Goal: Information Seeking & Learning: Learn about a topic

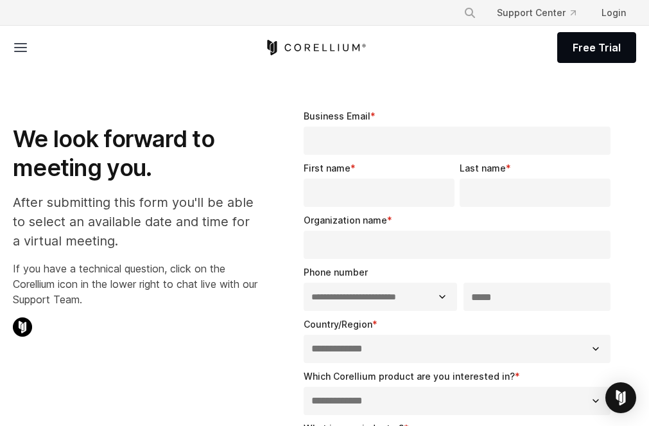
select select "**"
click at [0, 0] on link "Pricing" at bounding box center [0, 0] width 0 height 0
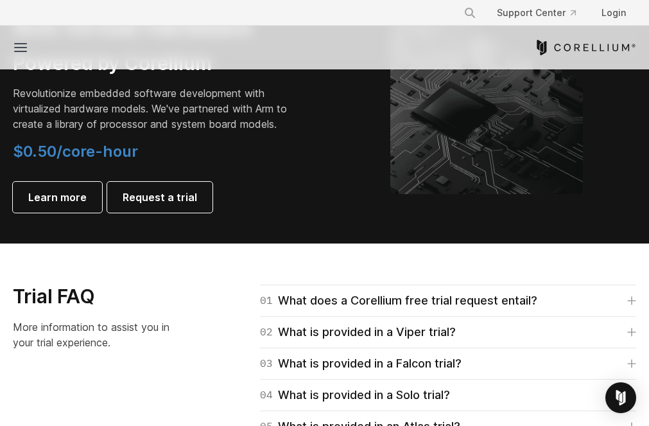
scroll to position [1541, 0]
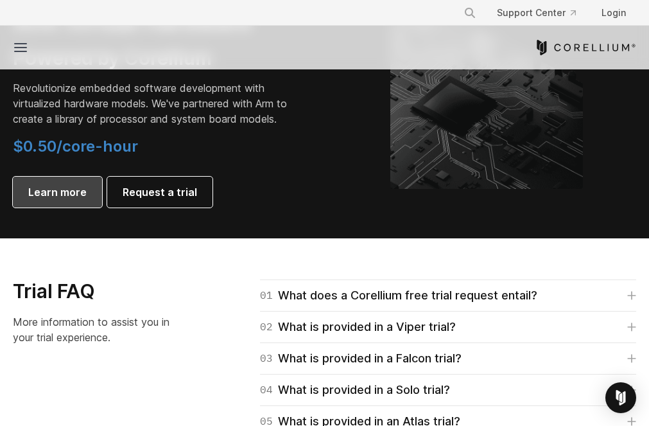
click at [42, 207] on link "Learn more" at bounding box center [57, 192] width 89 height 31
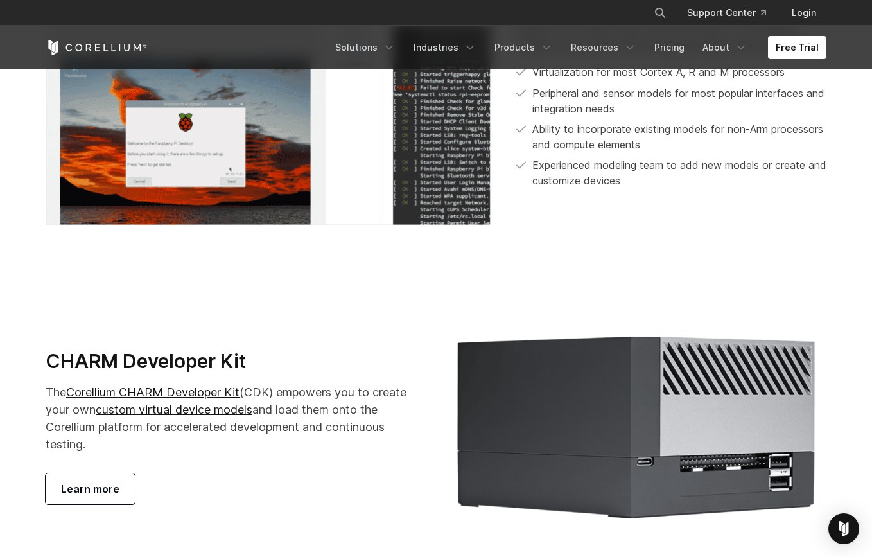
scroll to position [2065, 0]
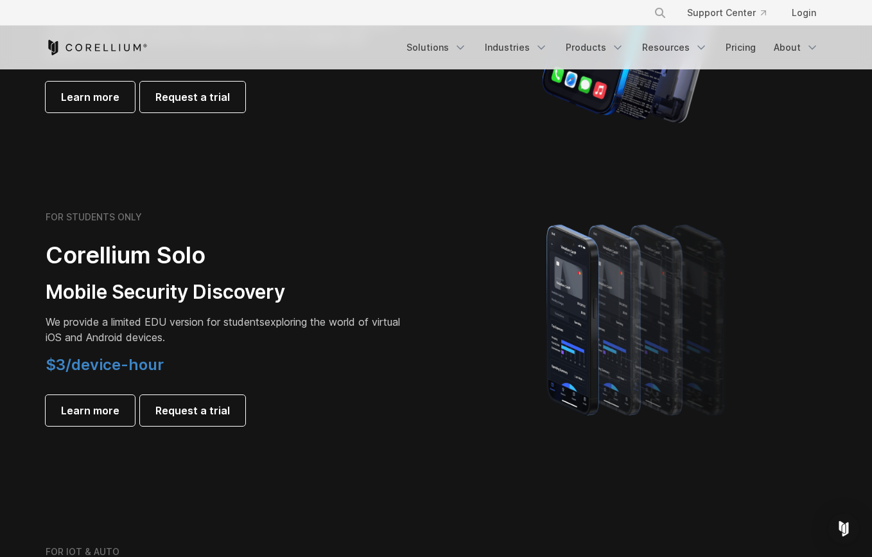
scroll to position [770, 0]
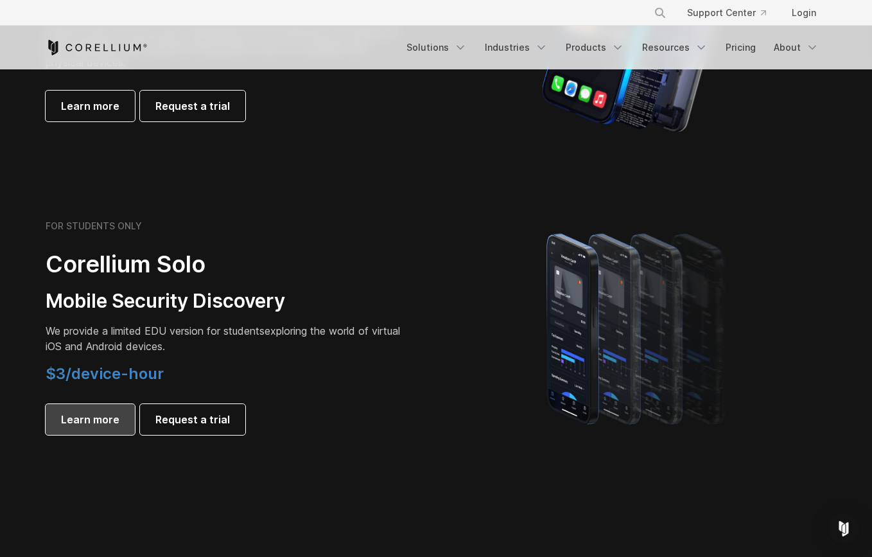
click at [89, 433] on link "Learn more" at bounding box center [90, 419] width 89 height 31
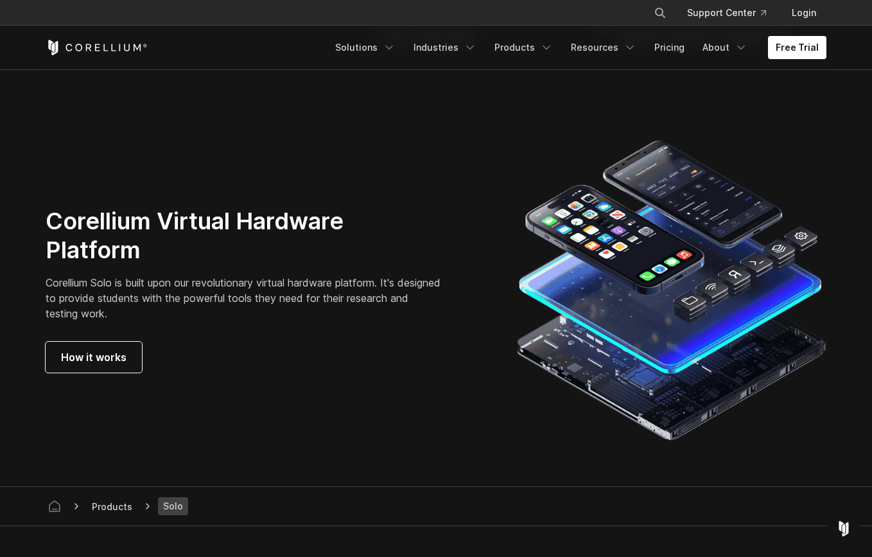
scroll to position [2080, 0]
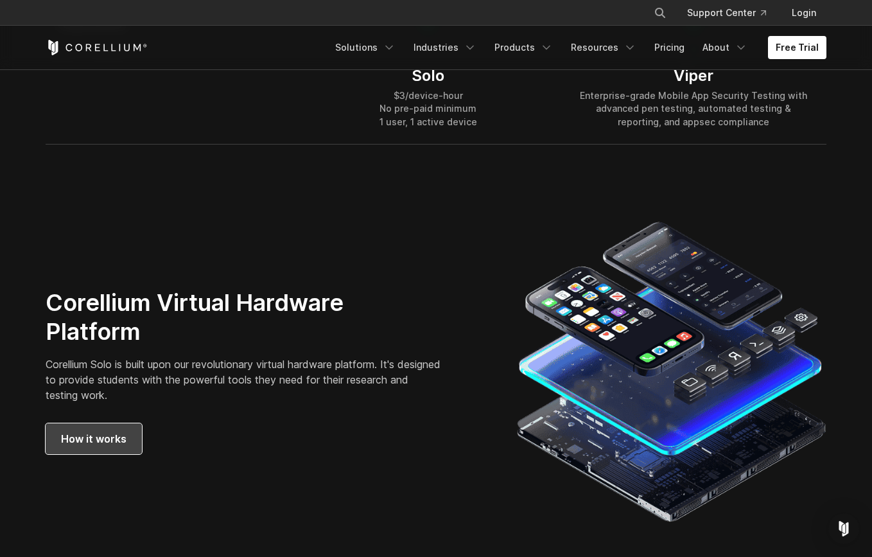
click at [106, 440] on span "How it works" at bounding box center [93, 438] width 65 height 15
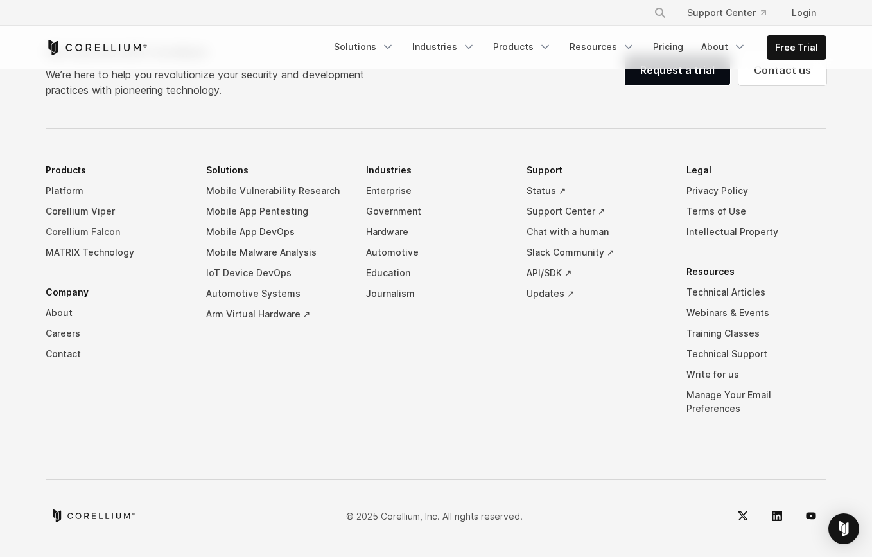
scroll to position [5931, 0]
